Goal: Check status: Check status

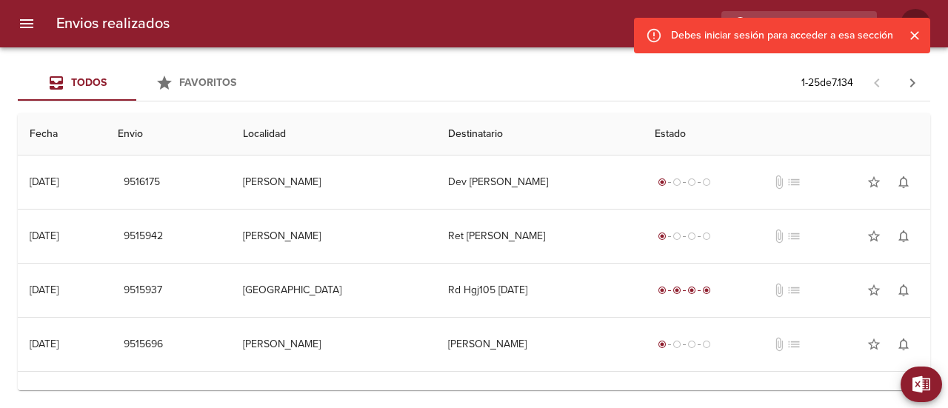
drag, startPoint x: 915, startPoint y: 39, endPoint x: 902, endPoint y: 42, distance: 13.7
click at [915, 39] on icon "Cerrar" at bounding box center [914, 35] width 15 height 15
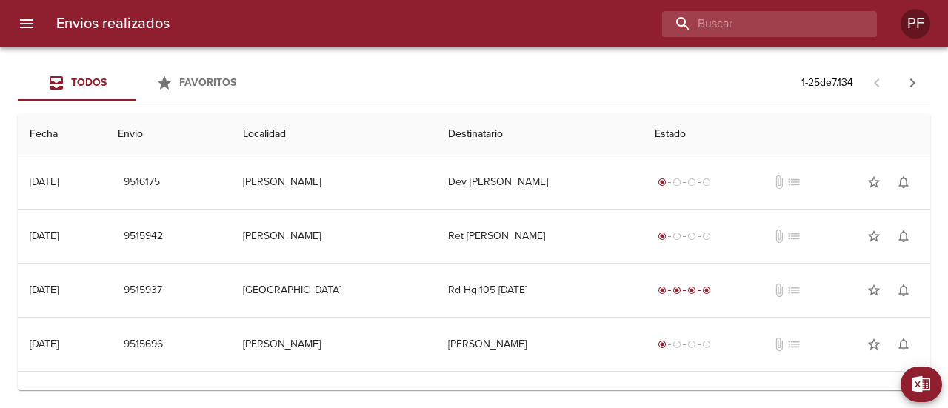
click at [814, 24] on input "buscar" at bounding box center [757, 24] width 190 height 26
paste input "[PERSON_NAME]"
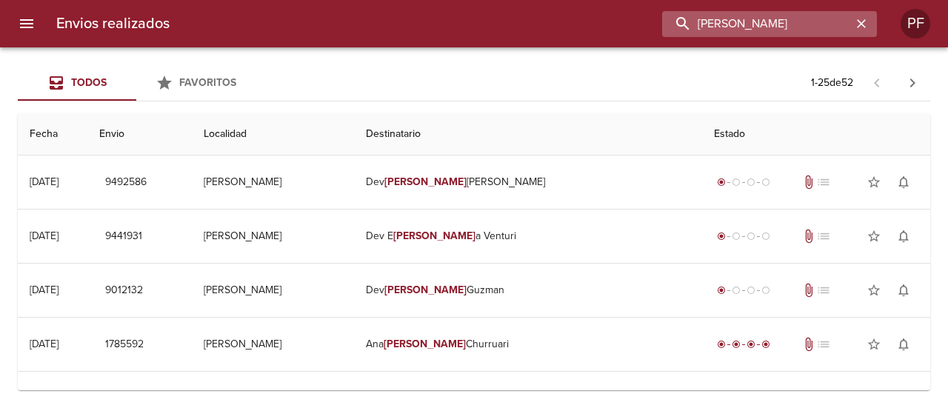
click at [746, 26] on input "[PERSON_NAME]" at bounding box center [757, 24] width 190 height 26
paste input "9505976"
type input "9505976"
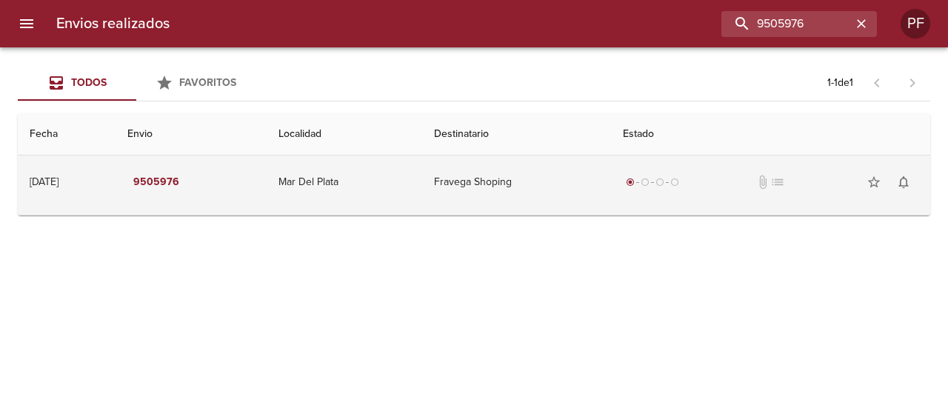
click at [355, 187] on td "Mar Del Plata" at bounding box center [344, 181] width 155 height 53
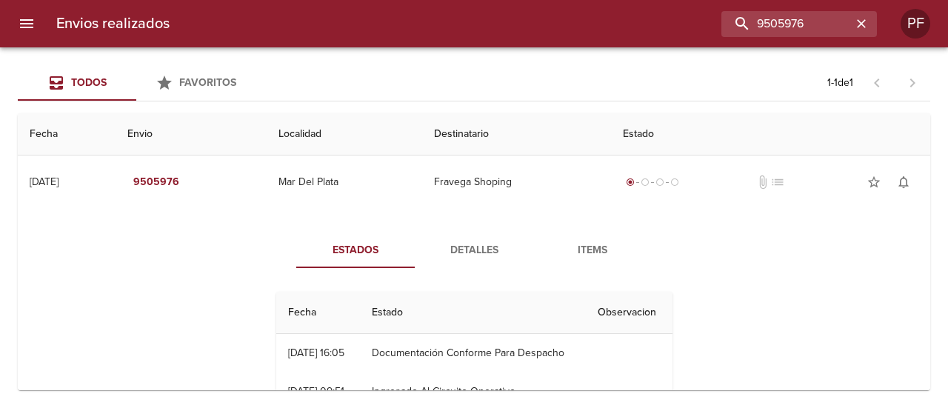
click at [474, 238] on button "Detalles" at bounding box center [474, 250] width 118 height 36
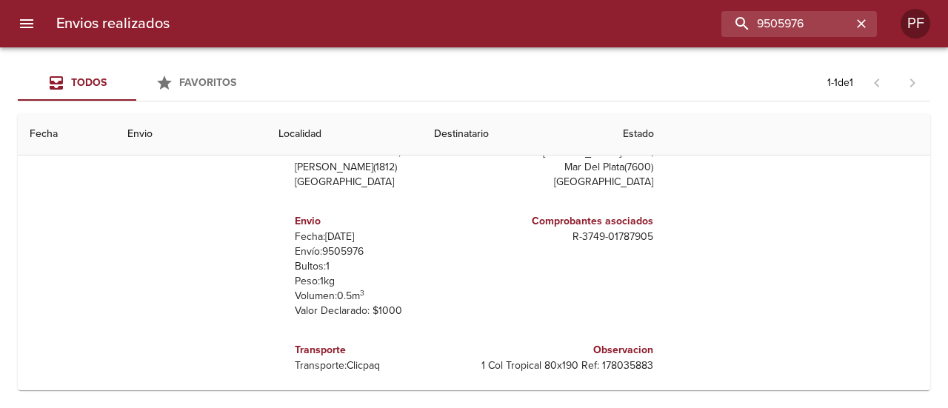
scroll to position [201, 0]
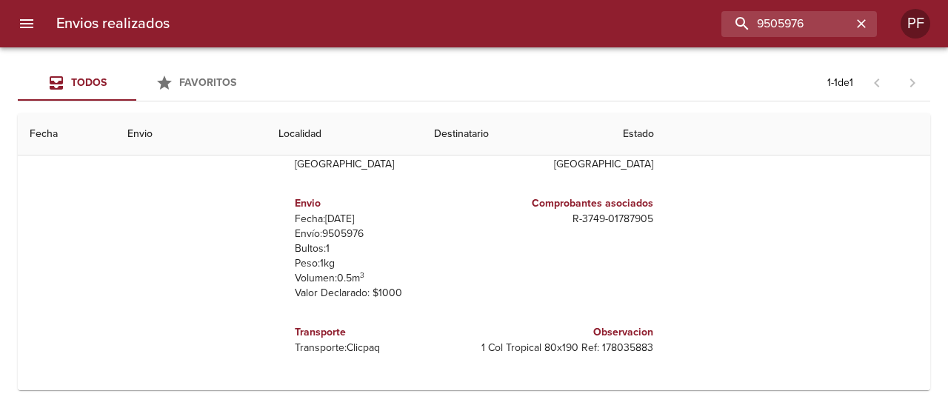
click at [623, 348] on p "1 Col Tropical 80x190 Ref: 178035883" at bounding box center [566, 348] width 173 height 15
copy p "178035883"
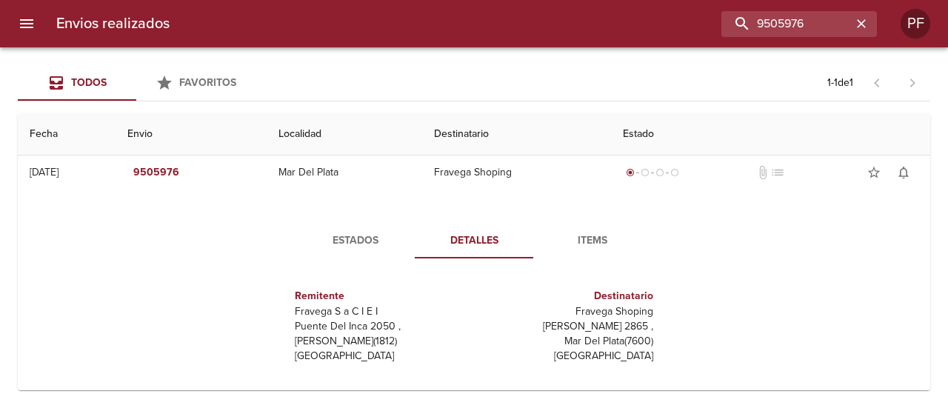
scroll to position [0, 0]
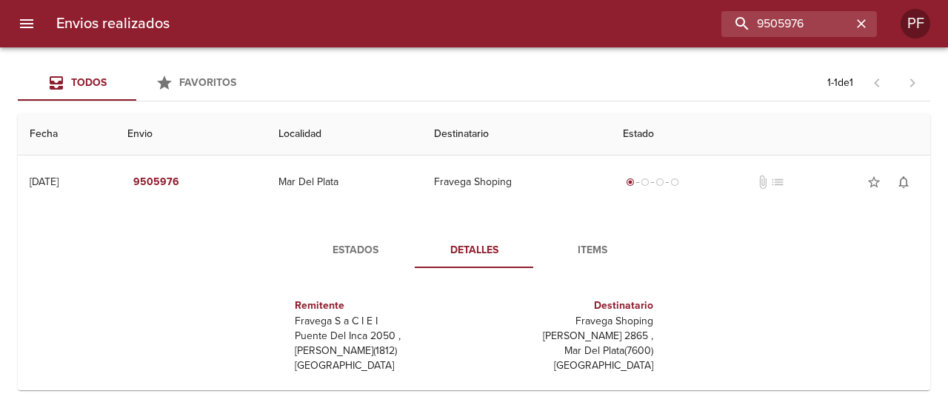
click at [587, 243] on span "Items" at bounding box center [592, 250] width 101 height 19
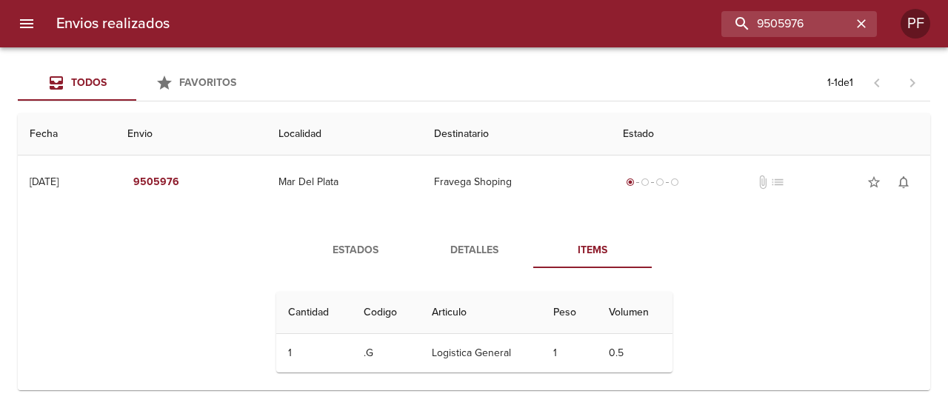
scroll to position [11, 0]
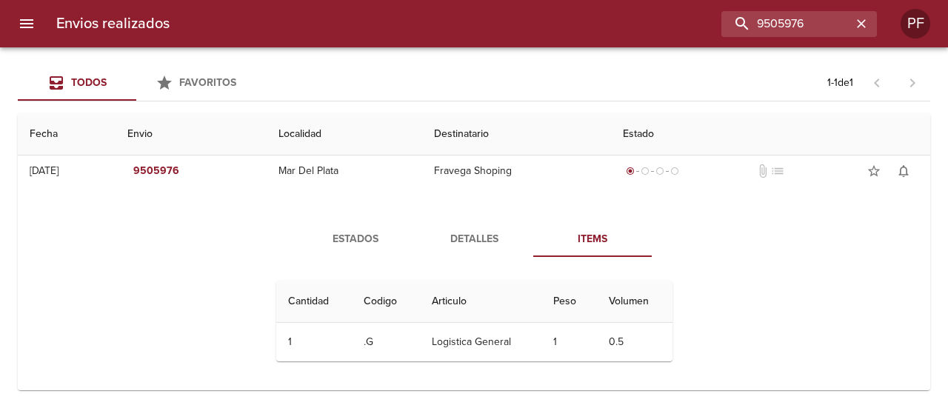
click at [478, 240] on span "Detalles" at bounding box center [473, 239] width 101 height 19
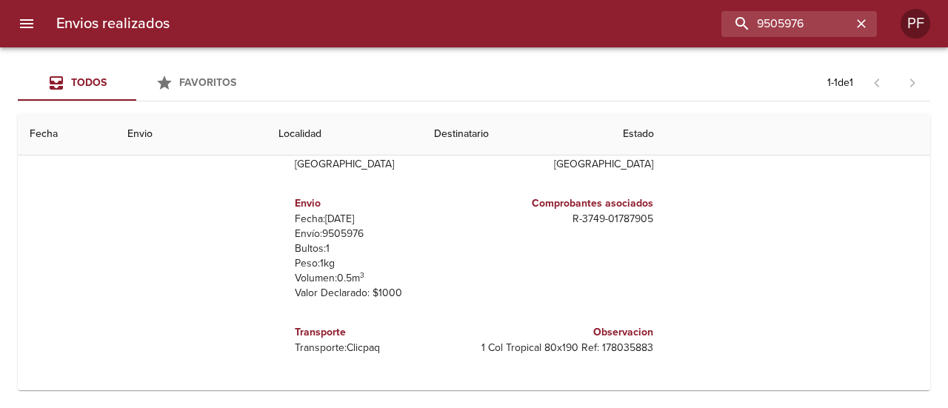
scroll to position [128, 0]
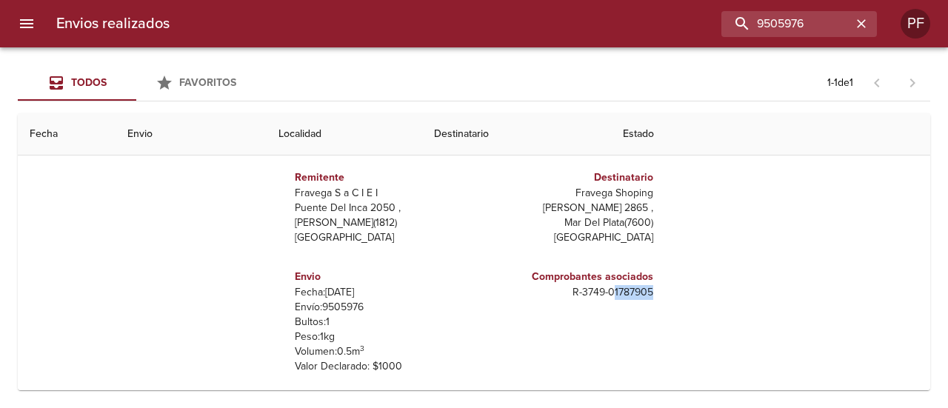
drag, startPoint x: 608, startPoint y: 295, endPoint x: 698, endPoint y: 295, distance: 90.3
click at [698, 295] on div "Estados Detalles Items Remitente Fravega S a C I E I Puente Del Inca 2050 , [PE…" at bounding box center [474, 276] width 888 height 378
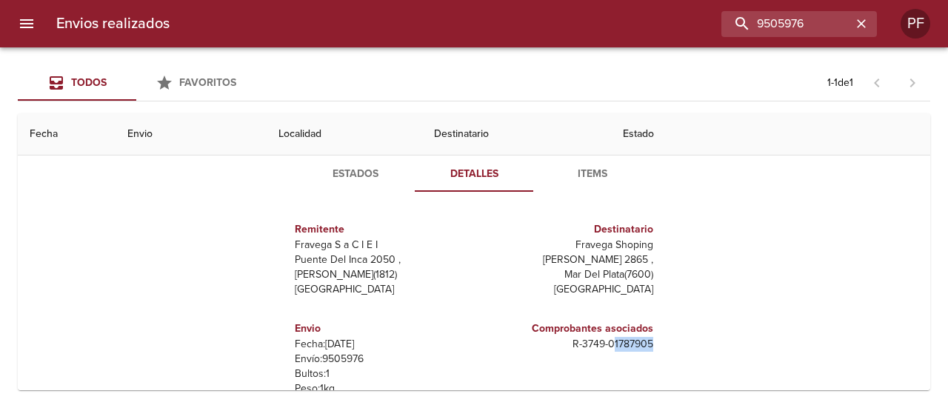
scroll to position [54, 0]
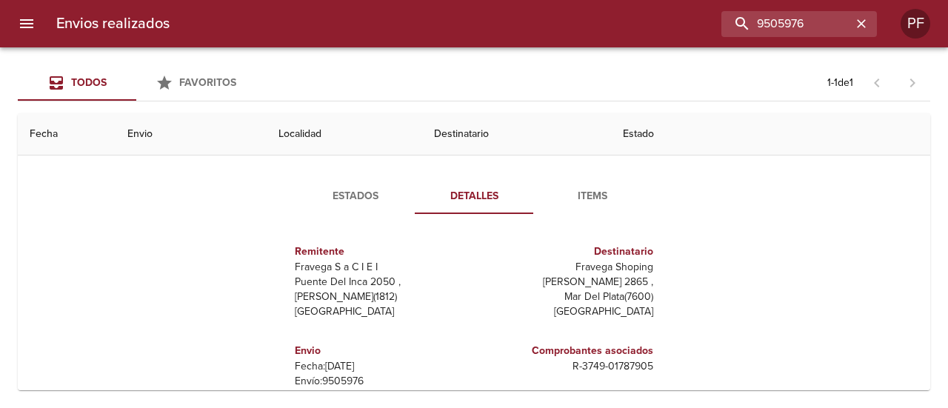
click at [609, 267] on p "Fravega Shoping" at bounding box center [566, 267] width 173 height 15
copy p "Fravega Shoping"
